Goal: Task Accomplishment & Management: Manage account settings

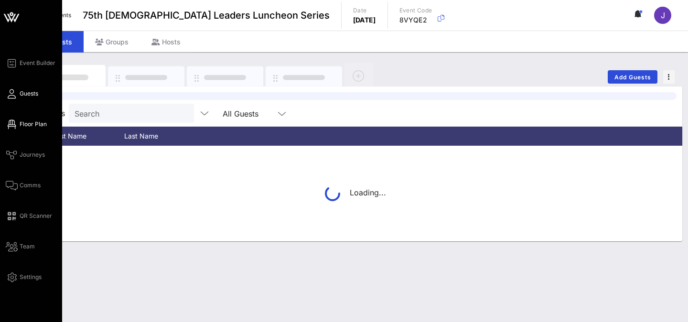
click at [28, 123] on span "Floor Plan" at bounding box center [33, 124] width 27 height 9
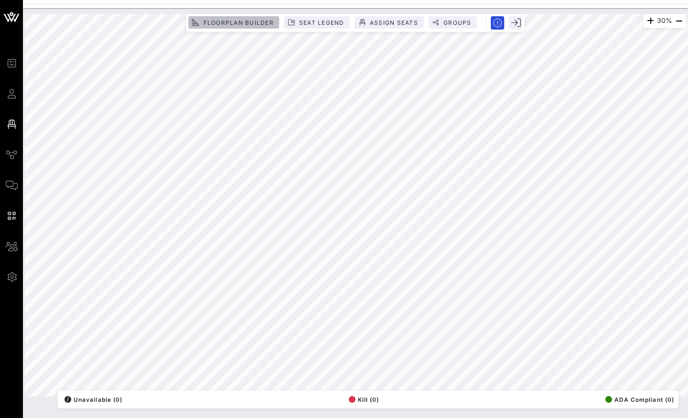
click at [231, 27] on button "Floorplan Builder" at bounding box center [233, 22] width 91 height 12
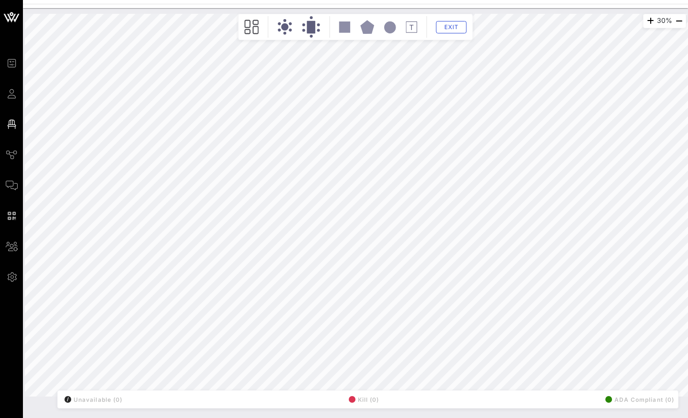
click at [285, 29] on circle at bounding box center [284, 26] width 7 height 7
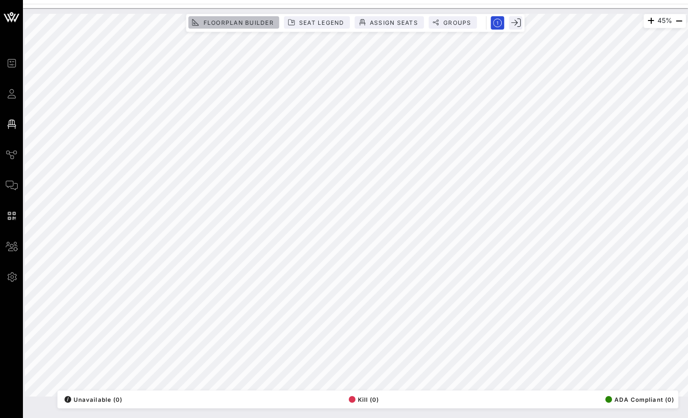
click at [239, 22] on span "Floorplan Builder" at bounding box center [237, 22] width 71 height 7
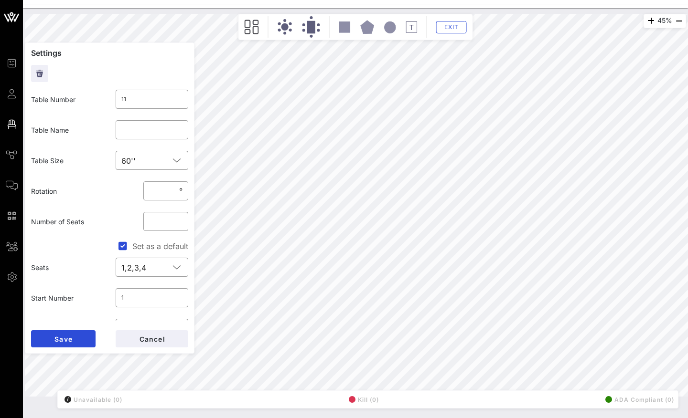
click at [285, 27] on circle at bounding box center [284, 26] width 7 height 7
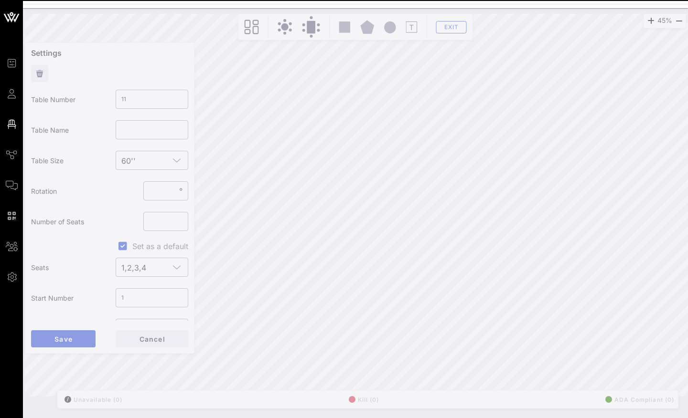
type input "12"
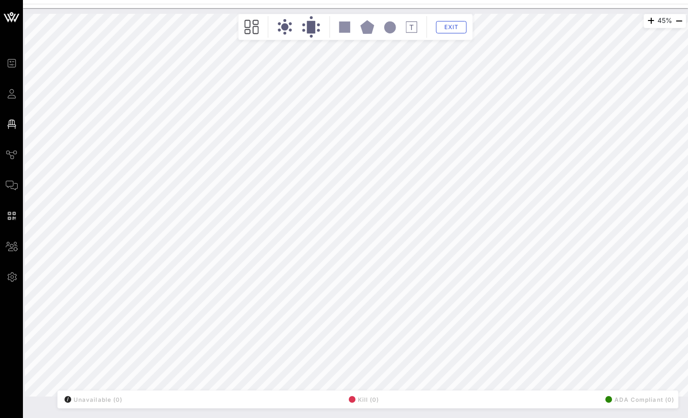
click at [279, 25] on icon at bounding box center [284, 27] width 15 height 16
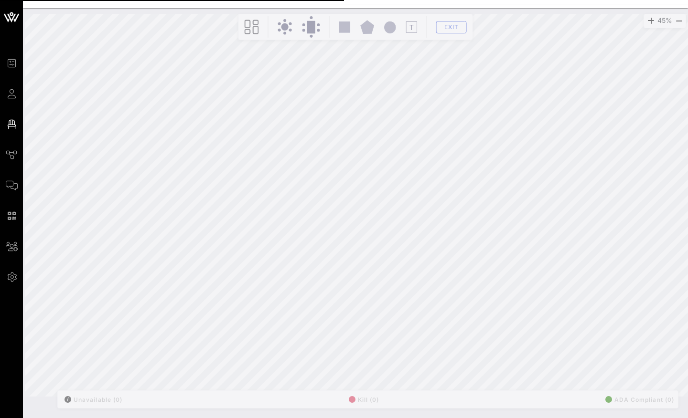
click at [284, 59] on div "45% Floorplan Builder Seat Legend Assign Seats Groups Exit All Reserved Shared …" at bounding box center [355, 205] width 672 height 394
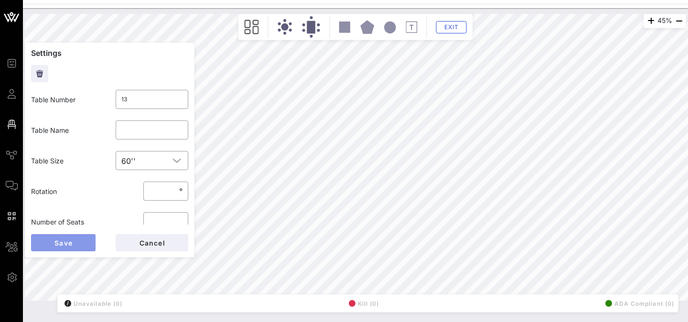
click at [71, 246] on span "Save" at bounding box center [63, 243] width 19 height 8
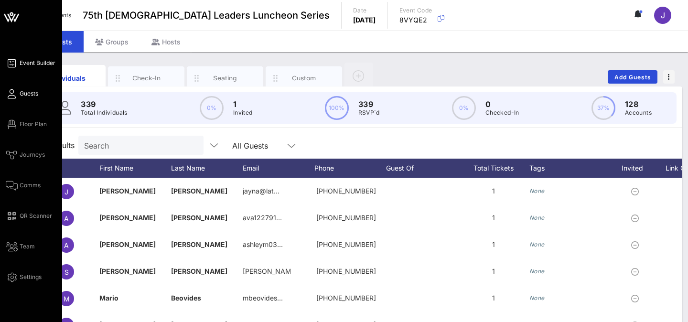
click at [15, 64] on icon at bounding box center [12, 63] width 12 height 1
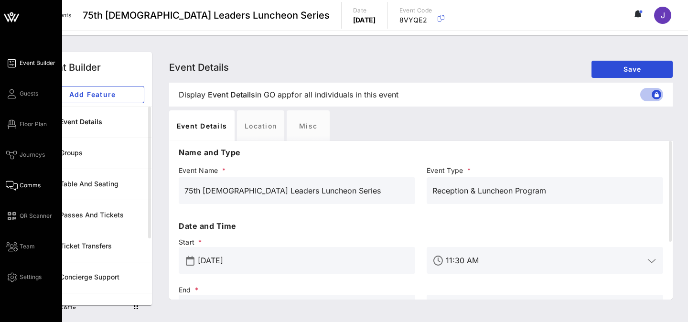
click at [23, 180] on link "Comms" at bounding box center [23, 185] width 35 height 11
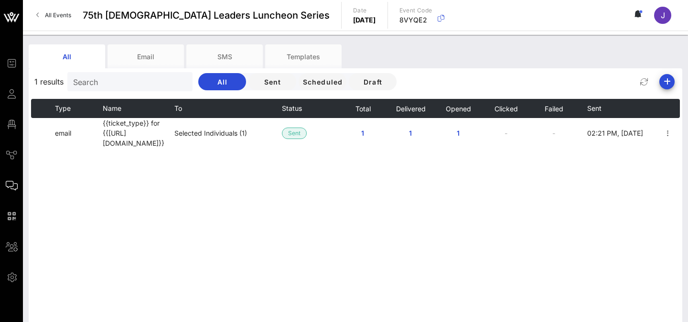
click at [57, 16] on span "All Events" at bounding box center [58, 14] width 26 height 7
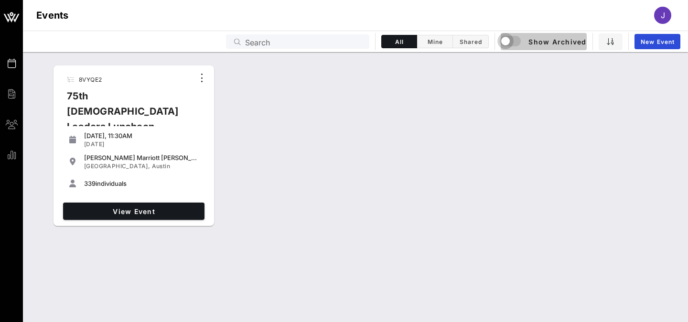
click at [508, 39] on div "button" at bounding box center [505, 40] width 13 height 13
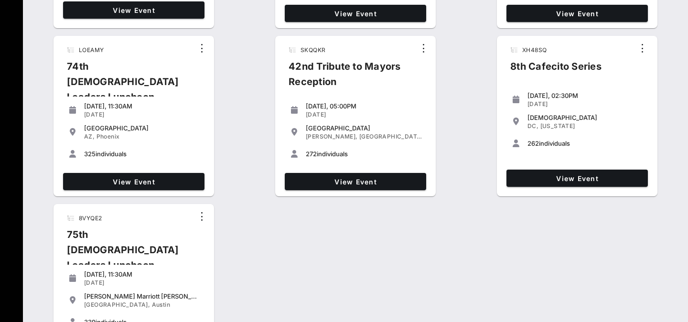
scroll to position [532, 0]
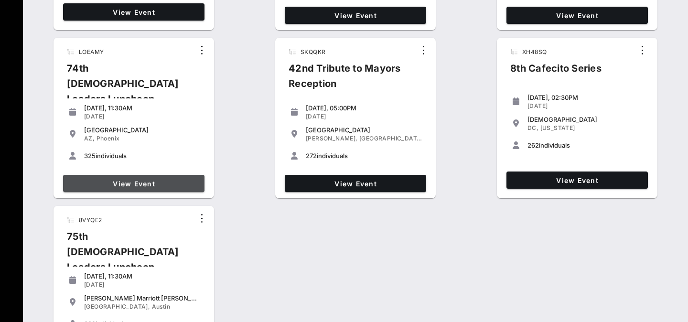
click at [132, 182] on span "View Event" at bounding box center [134, 184] width 134 height 8
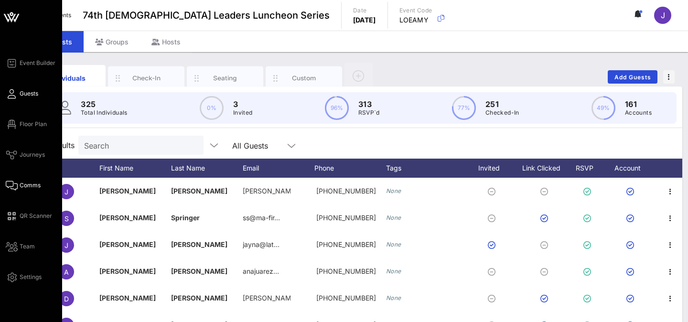
click at [27, 190] on link "Comms" at bounding box center [23, 185] width 35 height 11
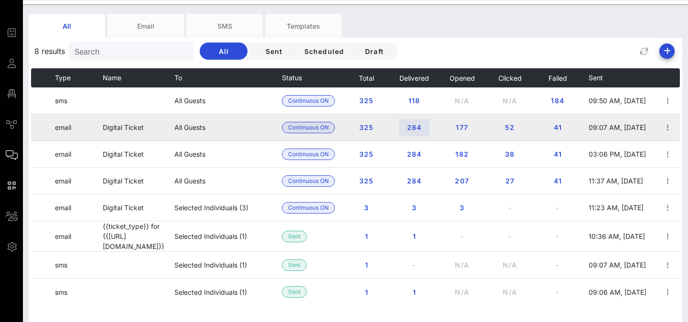
scroll to position [33, 0]
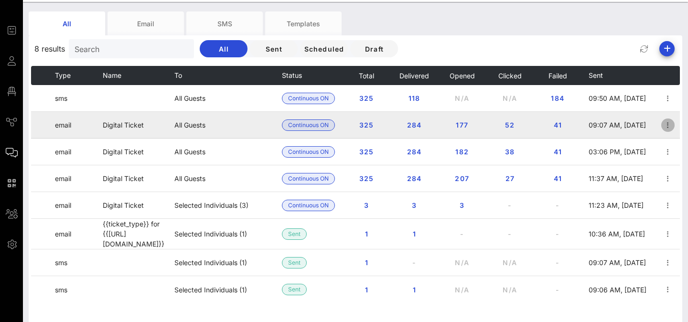
click at [670, 123] on icon "button" at bounding box center [667, 124] width 11 height 11
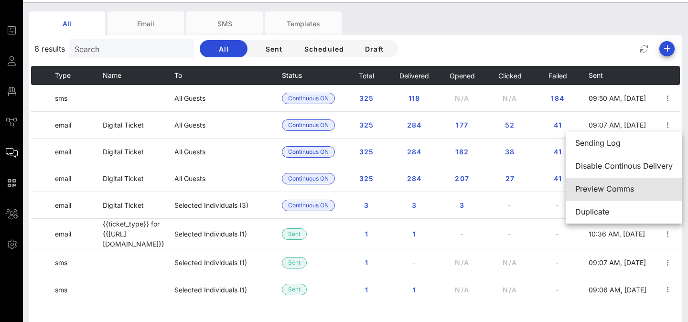
click at [604, 190] on div "Preview Comms" at bounding box center [623, 188] width 97 height 9
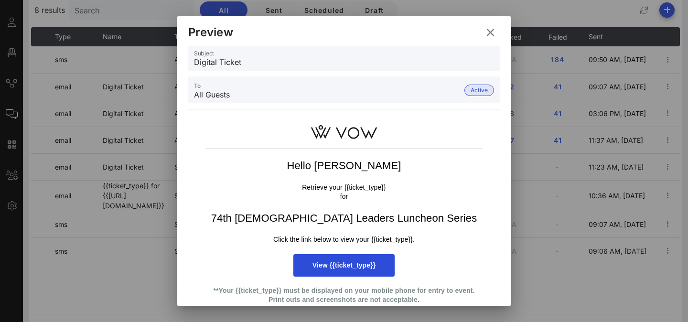
scroll to position [2, 0]
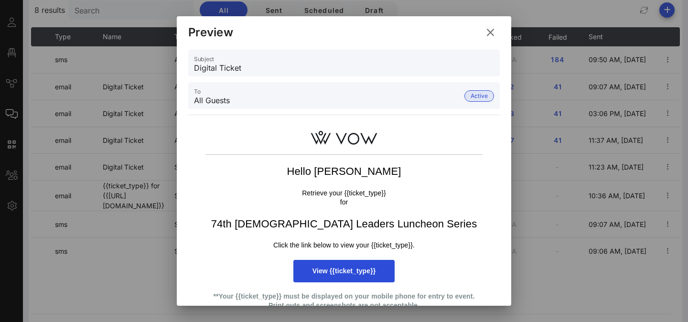
click at [486, 34] on icon at bounding box center [490, 32] width 13 height 11
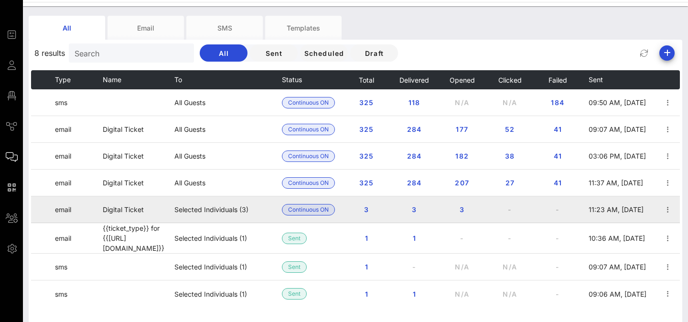
scroll to position [24, 0]
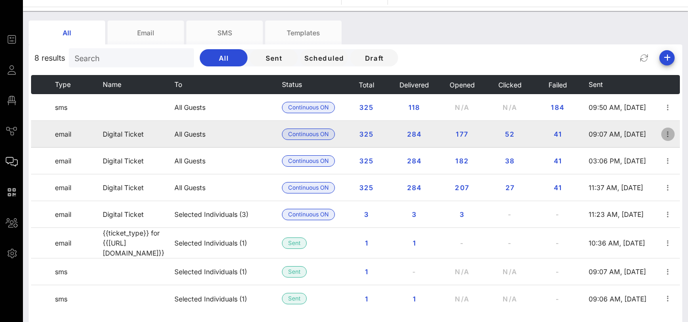
click at [668, 133] on icon "button" at bounding box center [667, 133] width 11 height 11
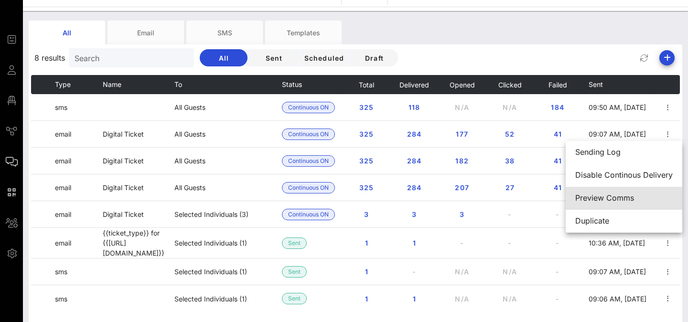
click at [624, 195] on div "Preview Comms" at bounding box center [623, 197] width 97 height 9
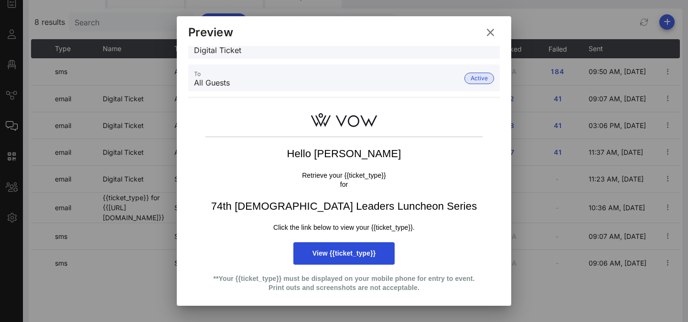
scroll to position [0, 0]
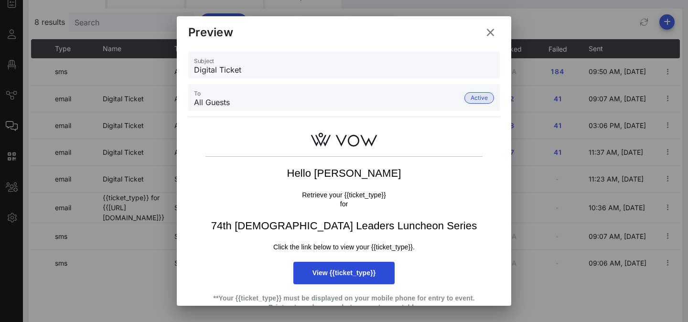
click at [490, 37] on icon at bounding box center [490, 32] width 13 height 11
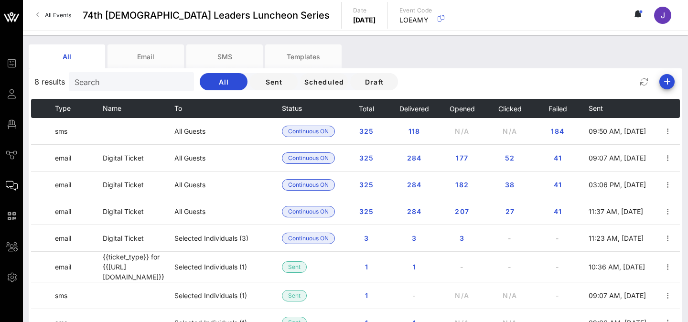
click at [64, 15] on span "All Events" at bounding box center [58, 14] width 26 height 7
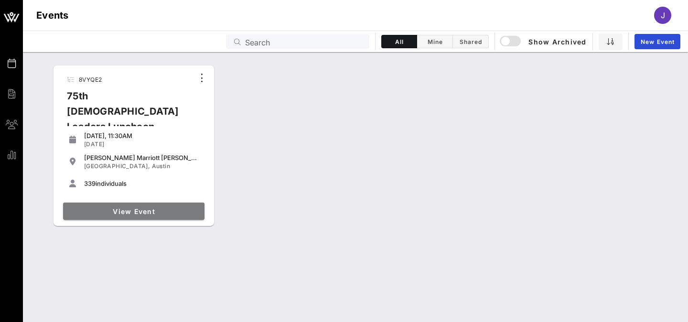
click at [130, 207] on span "View Event" at bounding box center [134, 211] width 134 height 8
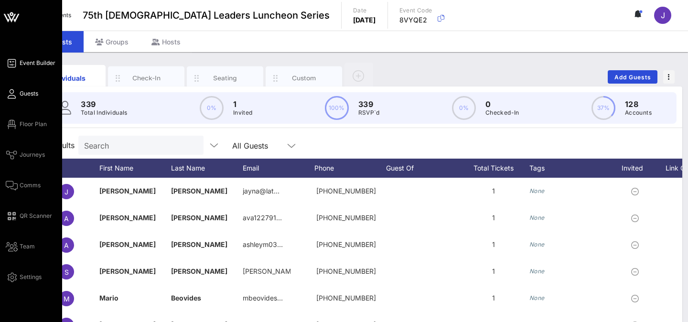
click at [23, 63] on span "Event Builder" at bounding box center [38, 63] width 36 height 9
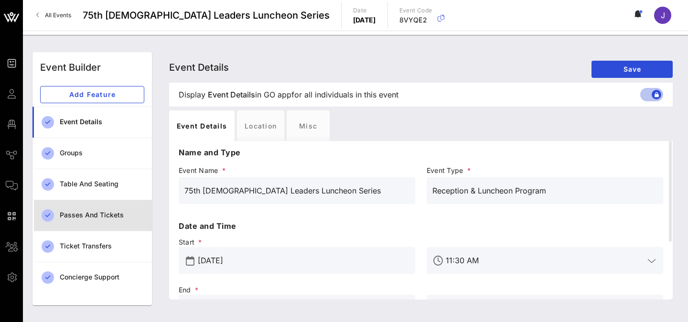
click at [85, 208] on div "Passes and Tickets" at bounding box center [102, 215] width 85 height 20
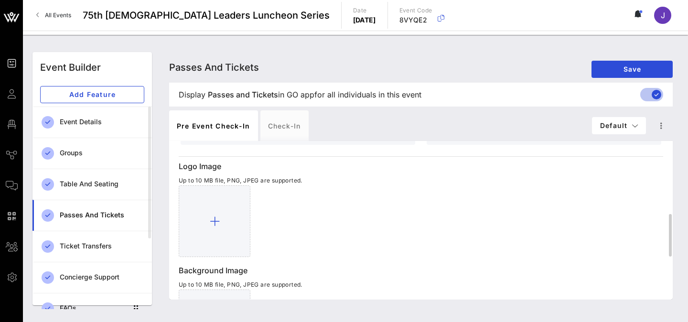
scroll to position [259, 0]
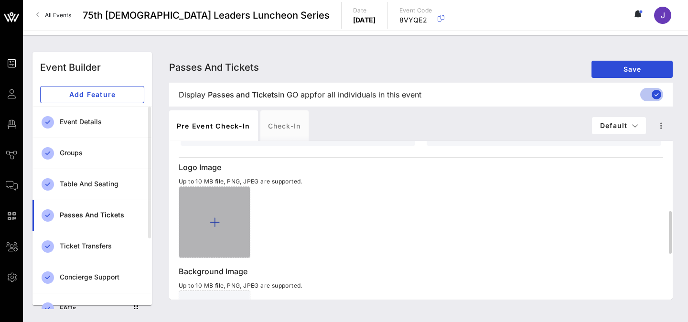
click at [213, 218] on icon at bounding box center [215, 221] width 10 height 11
click at [212, 222] on icon at bounding box center [215, 221] width 10 height 11
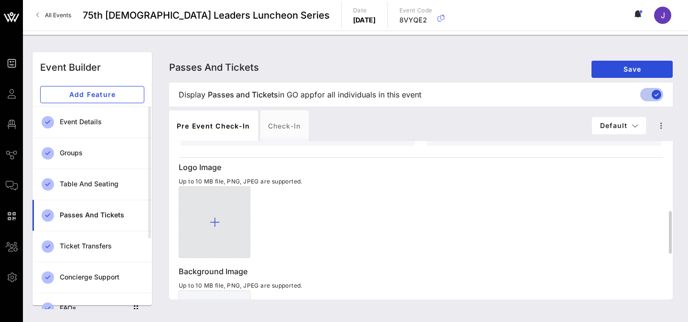
click at [221, 202] on div at bounding box center [215, 222] width 72 height 72
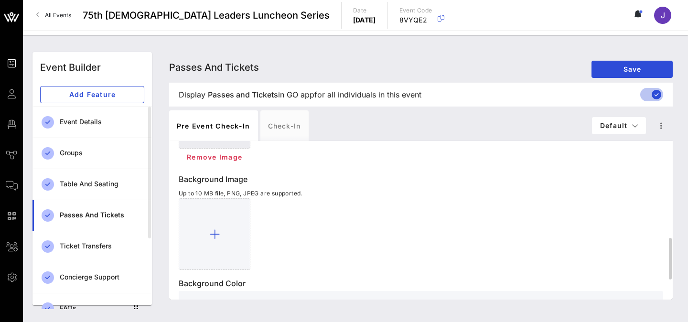
scroll to position [402, 0]
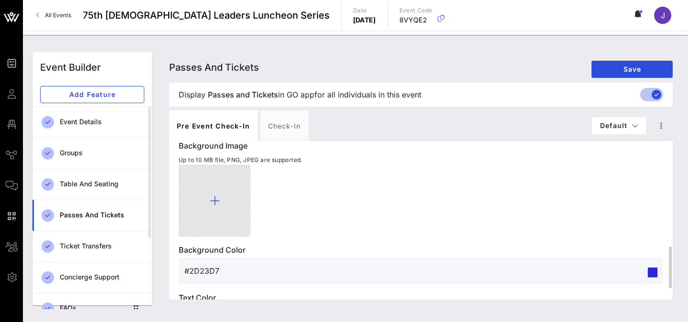
click at [214, 196] on icon at bounding box center [215, 200] width 10 height 11
click at [209, 205] on div at bounding box center [215, 201] width 72 height 72
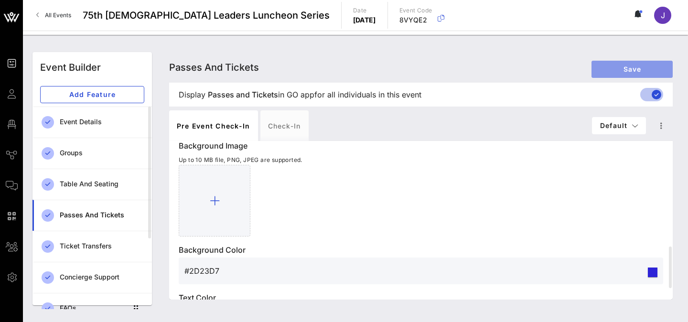
click at [609, 65] on span "Save" at bounding box center [632, 69] width 66 height 8
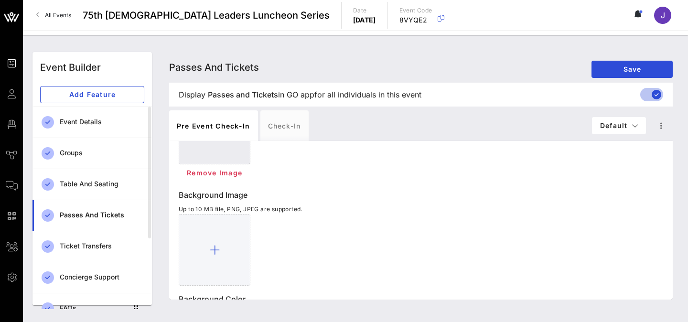
scroll to position [0, 0]
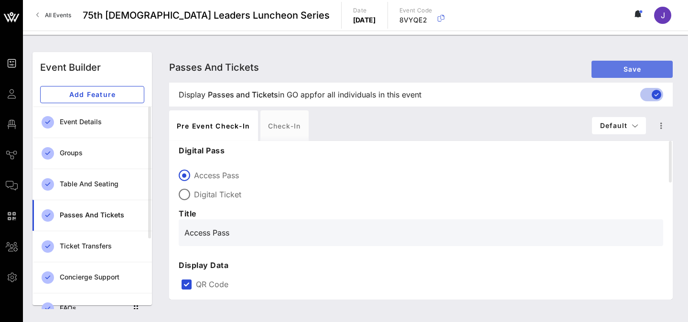
click at [615, 67] on span "Save" at bounding box center [632, 69] width 66 height 8
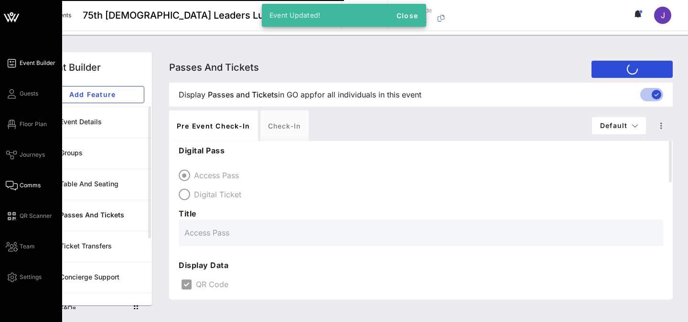
click at [15, 185] on icon at bounding box center [12, 185] width 12 height 1
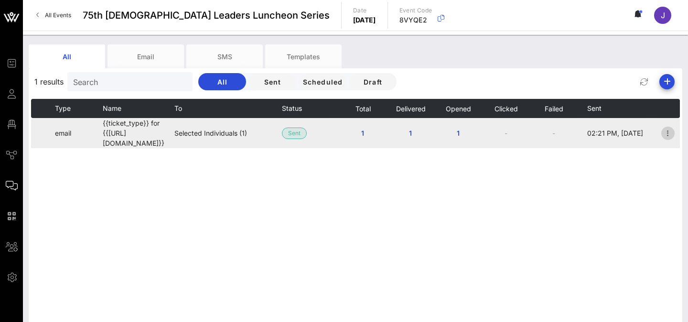
click at [669, 130] on icon "button" at bounding box center [667, 133] width 11 height 11
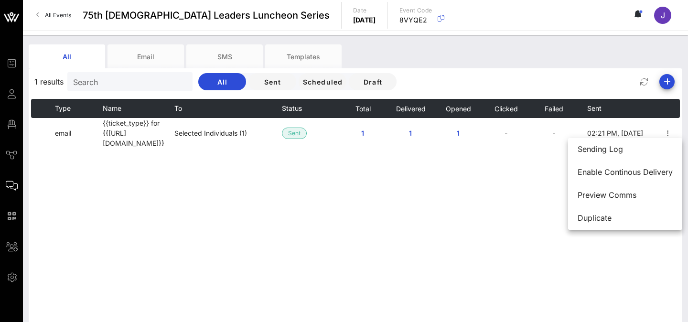
click at [393, 176] on div "Type Name To Status Total Delivered Opened Clicked Failed Sent email {{ticket_t…" at bounding box center [355, 242] width 649 height 287
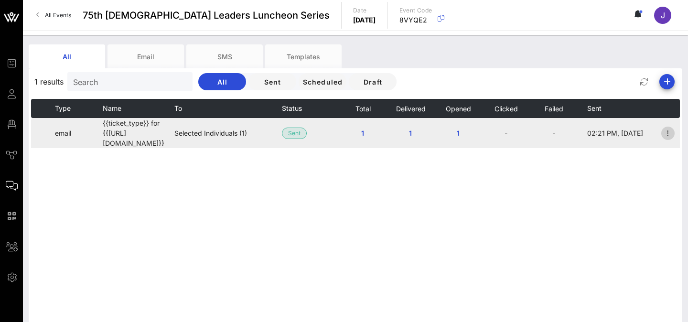
click at [668, 128] on icon "button" at bounding box center [667, 133] width 11 height 11
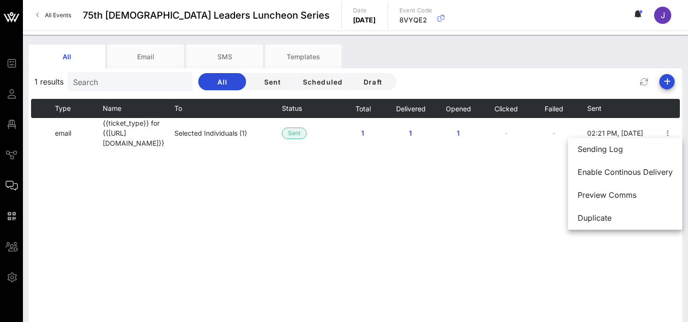
click at [389, 232] on div "Type Name To Status Total Delivered Opened Clicked Failed Sent email {{ticket_t…" at bounding box center [355, 242] width 649 height 287
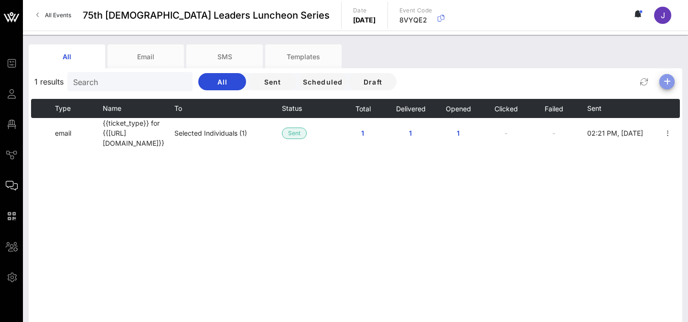
click at [669, 81] on icon "button" at bounding box center [666, 81] width 11 height 11
click at [663, 98] on div "Email" at bounding box center [663, 100] width 20 height 9
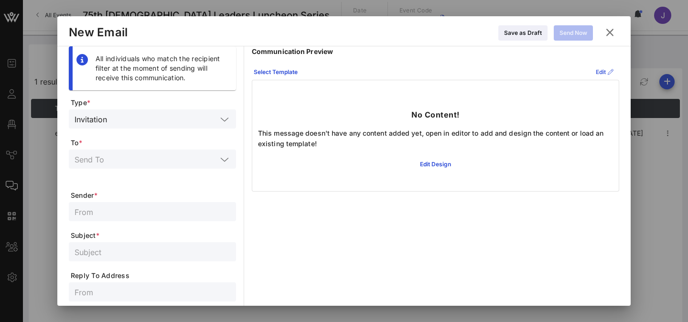
click at [598, 73] on div "Edit" at bounding box center [605, 72] width 18 height 10
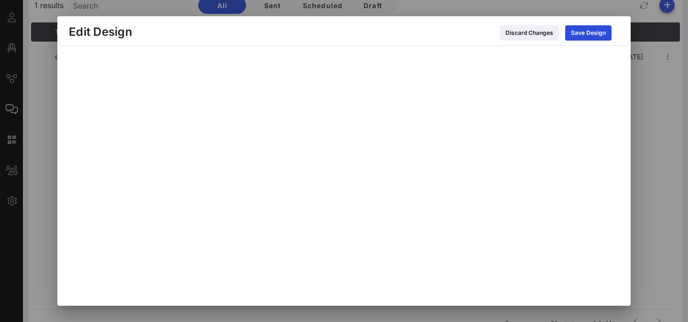
scroll to position [132, 0]
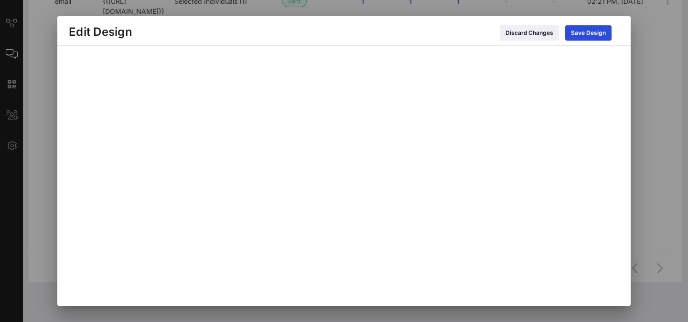
click at [530, 35] on icon at bounding box center [529, 33] width 7 height 6
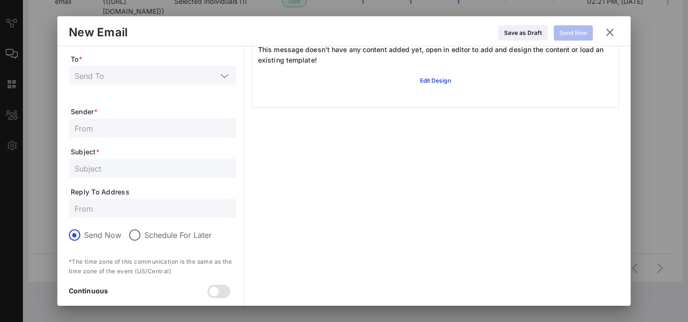
click at [607, 29] on icon at bounding box center [609, 32] width 17 height 17
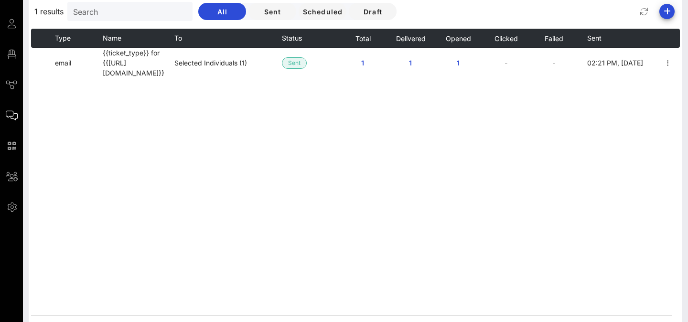
scroll to position [5, 0]
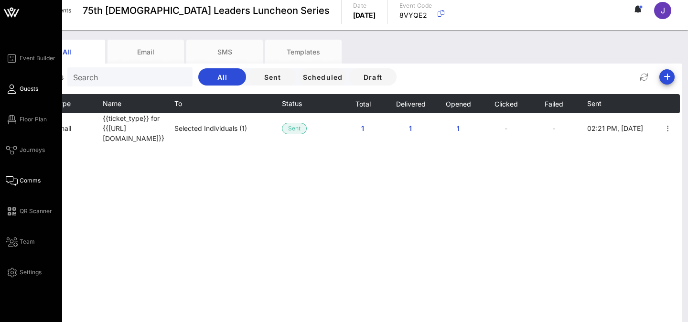
click at [12, 89] on icon at bounding box center [12, 88] width 12 height 1
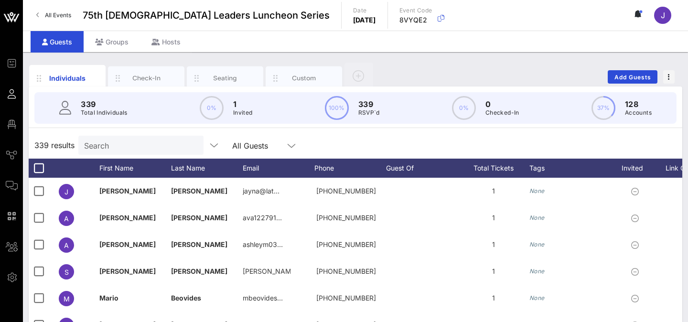
click at [65, 18] on span "All Events" at bounding box center [58, 14] width 26 height 7
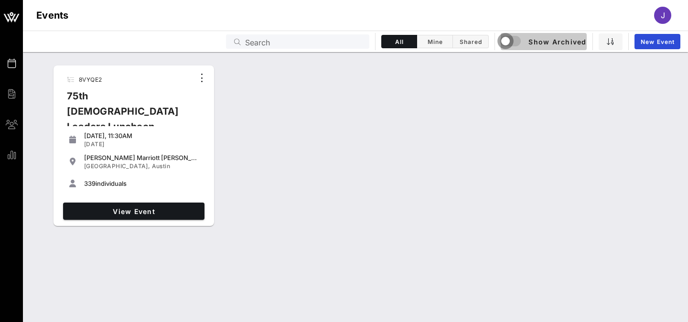
click at [512, 39] on div "button" at bounding box center [505, 40] width 13 height 13
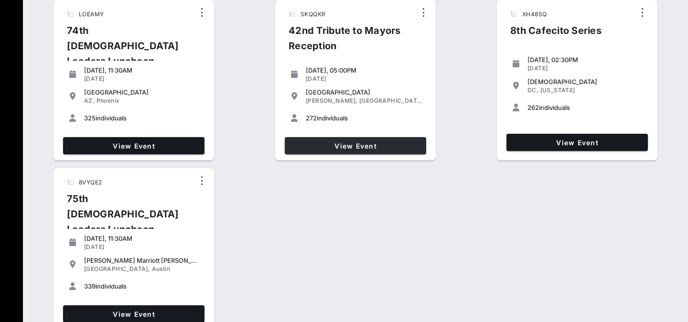
scroll to position [569, 0]
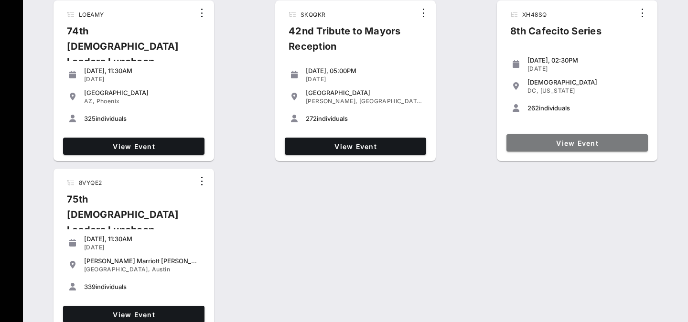
click at [538, 143] on span "View Event" at bounding box center [577, 143] width 134 height 8
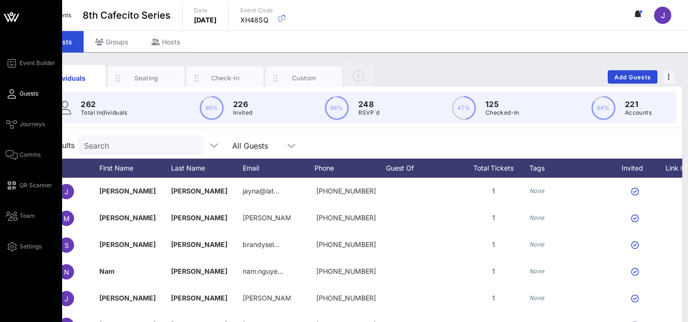
click at [3, 160] on div "Event Builder Guests Journeys Comms QR Scanner Team Settings" at bounding box center [31, 237] width 62 height 474
click at [17, 154] on icon at bounding box center [12, 154] width 12 height 1
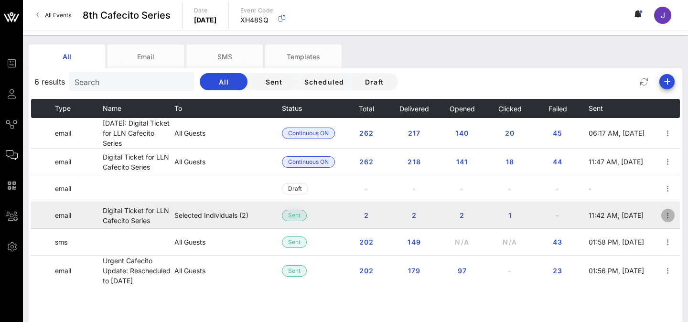
click at [663, 216] on icon "button" at bounding box center [667, 215] width 11 height 11
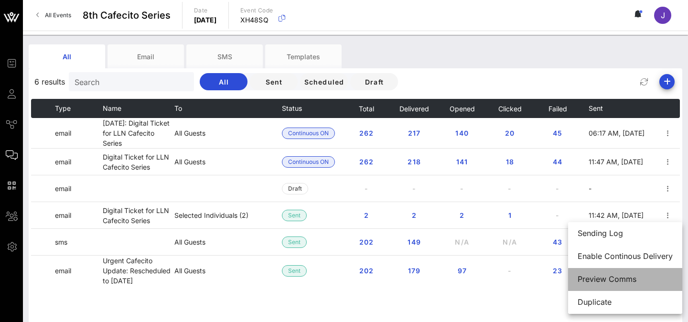
click at [609, 276] on div "Preview Comms" at bounding box center [624, 279] width 95 height 9
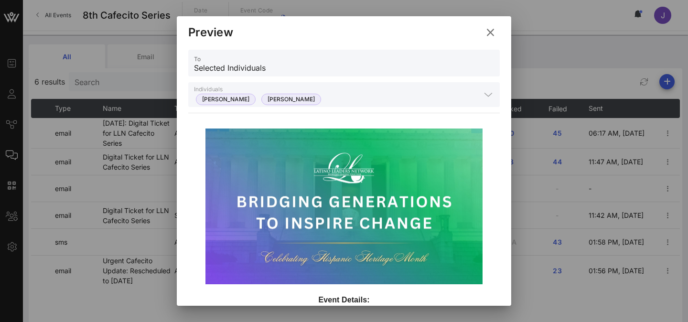
scroll to position [45, 0]
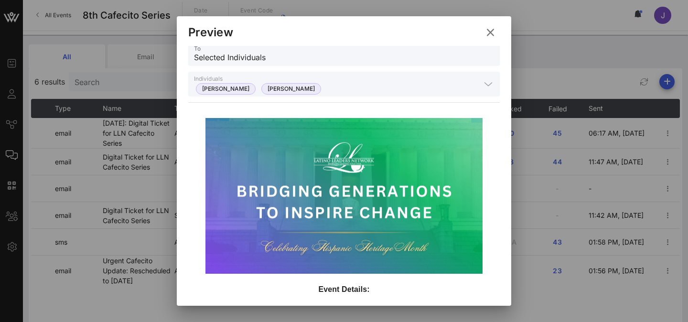
drag, startPoint x: 318, startPoint y: 142, endPoint x: 390, endPoint y: 277, distance: 153.4
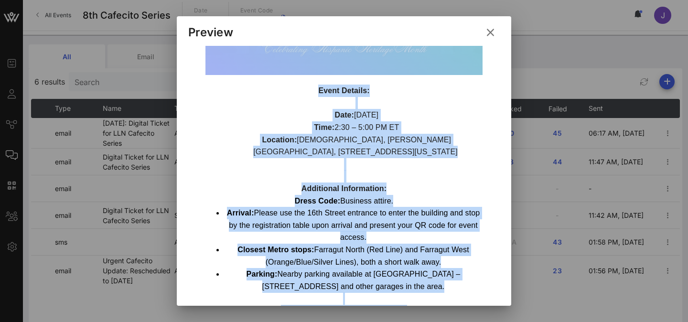
scroll to position [239, 0]
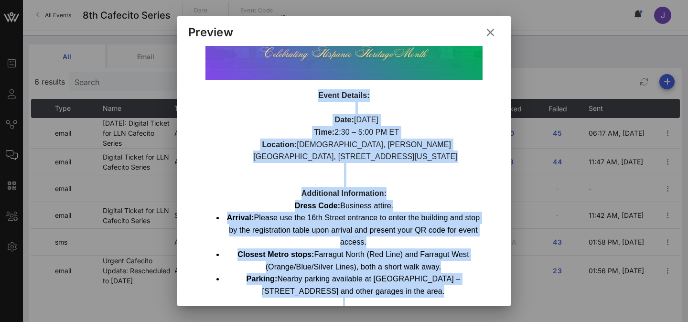
drag, startPoint x: 419, startPoint y: 213, endPoint x: 285, endPoint y: 99, distance: 175.9
click at [285, 99] on div "Event Details: Date: Monday, September 15, 2025 Time: 2:30 – 5:00 PM ET Locatio…" at bounding box center [343, 211] width 277 height 245
copy div "Event Details: Date: Monday, September 15, 2025 Time: 2:30 – 5:00 PM ET Locatio…"
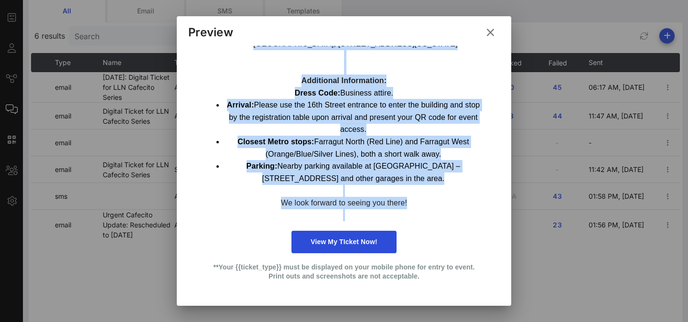
scroll to position [61, 0]
